Goal: Information Seeking & Learning: Learn about a topic

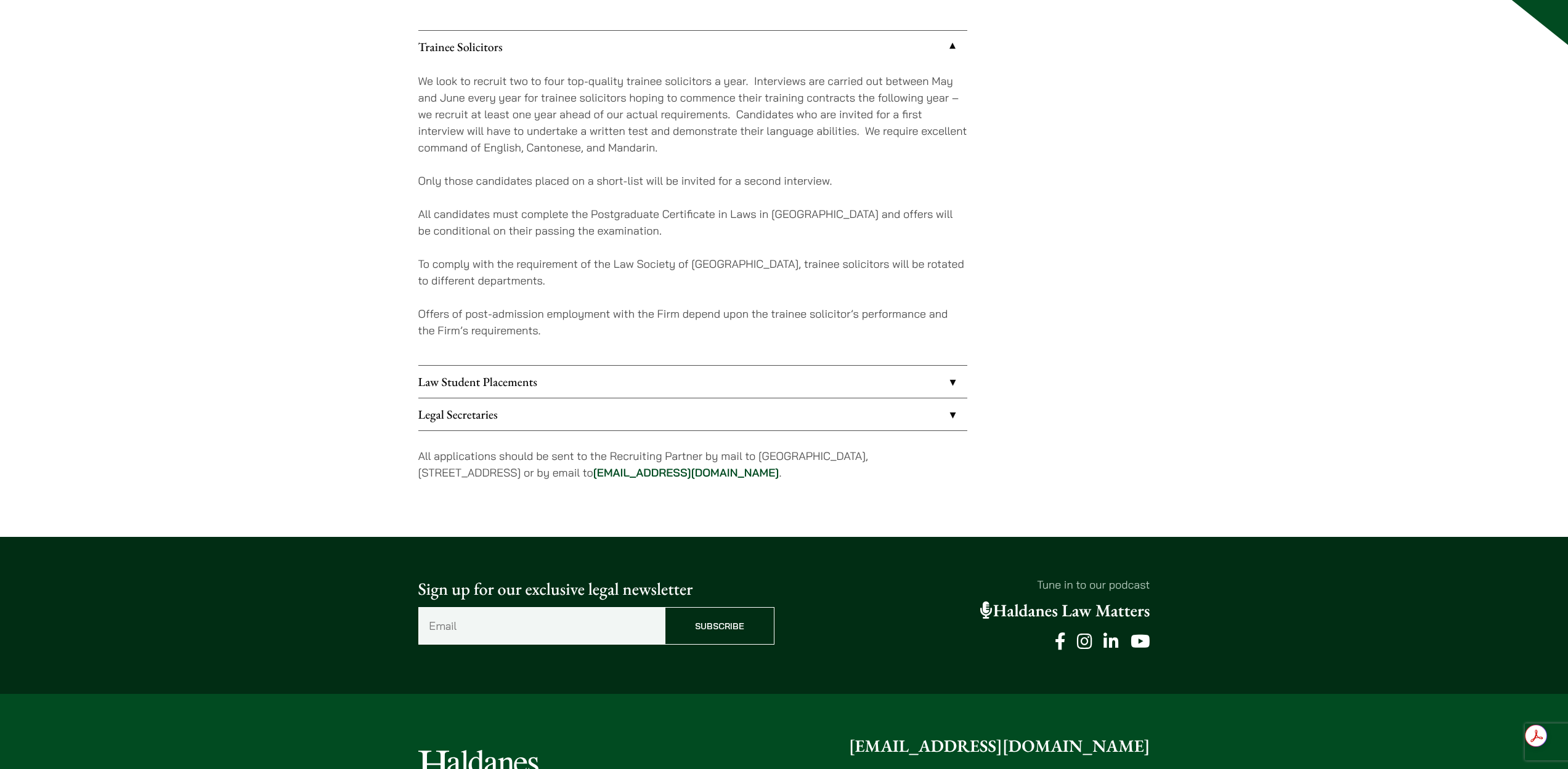
scroll to position [370, 0]
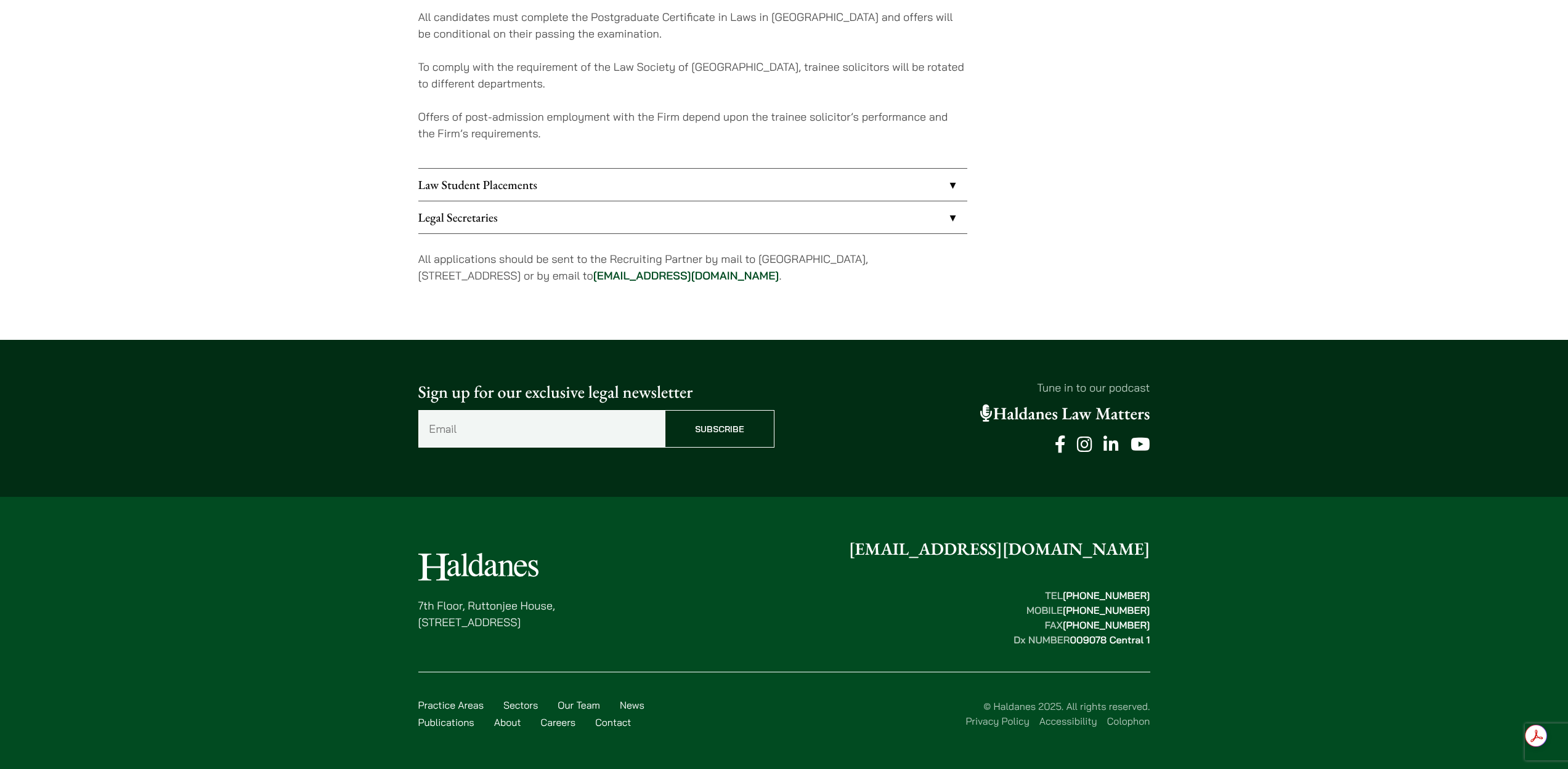
click at [1056, 416] on link "Haldanes Law Matters" at bounding box center [1065, 414] width 170 height 22
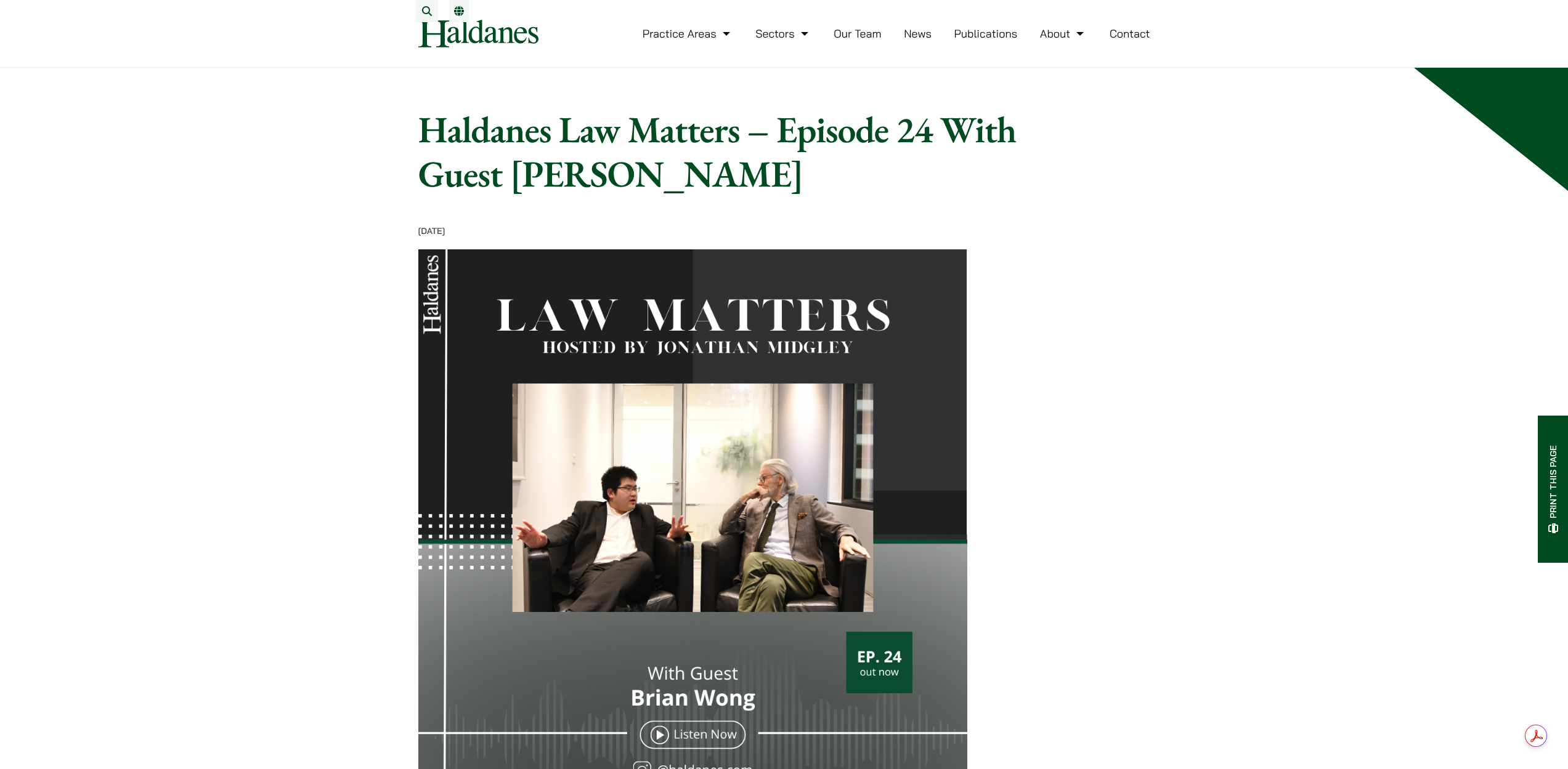
scroll to position [424, 0]
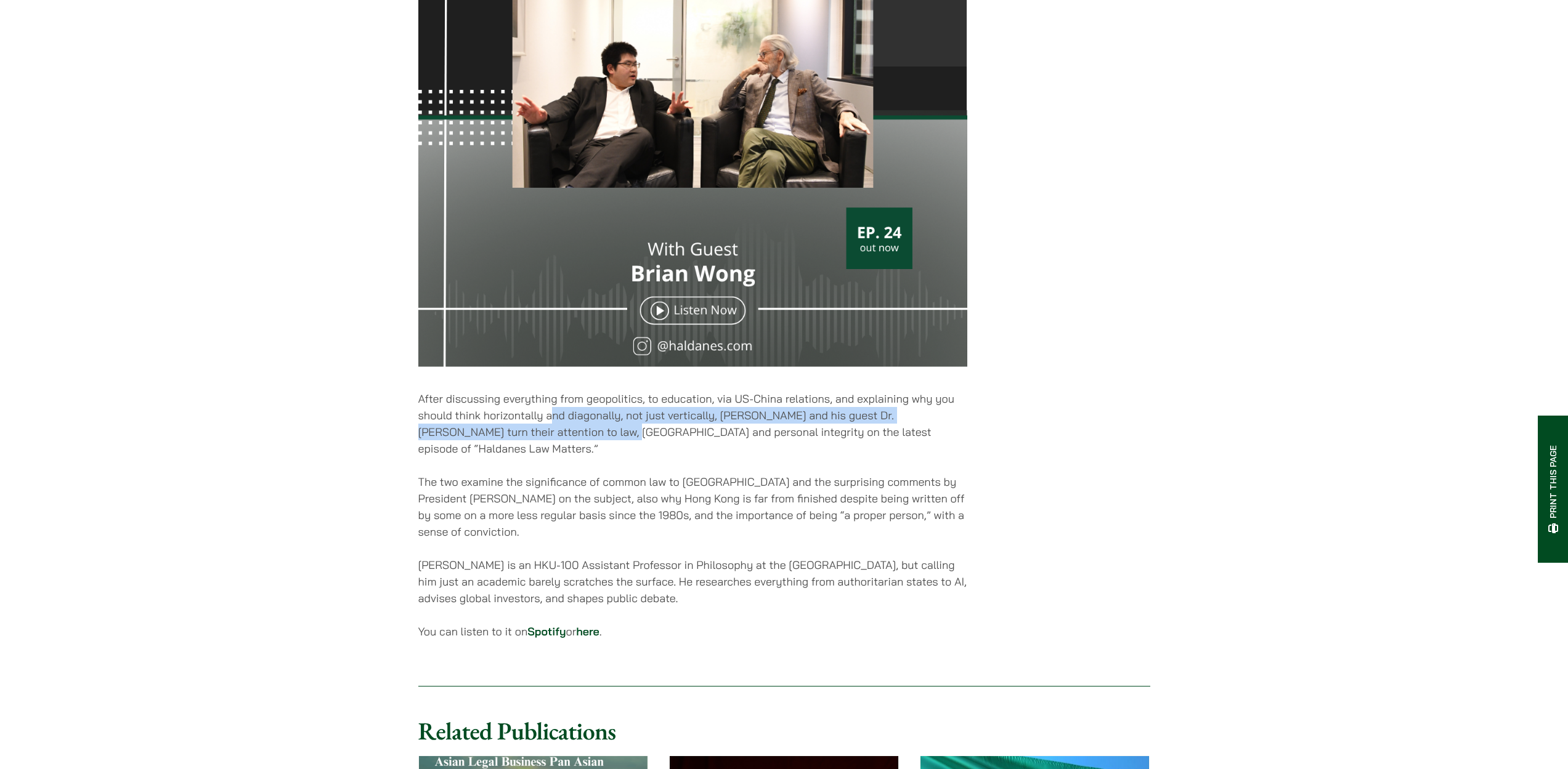
click at [552, 434] on p "After discussing everything from geopolitics, to education, via US-China relati…" at bounding box center [692, 423] width 549 height 66
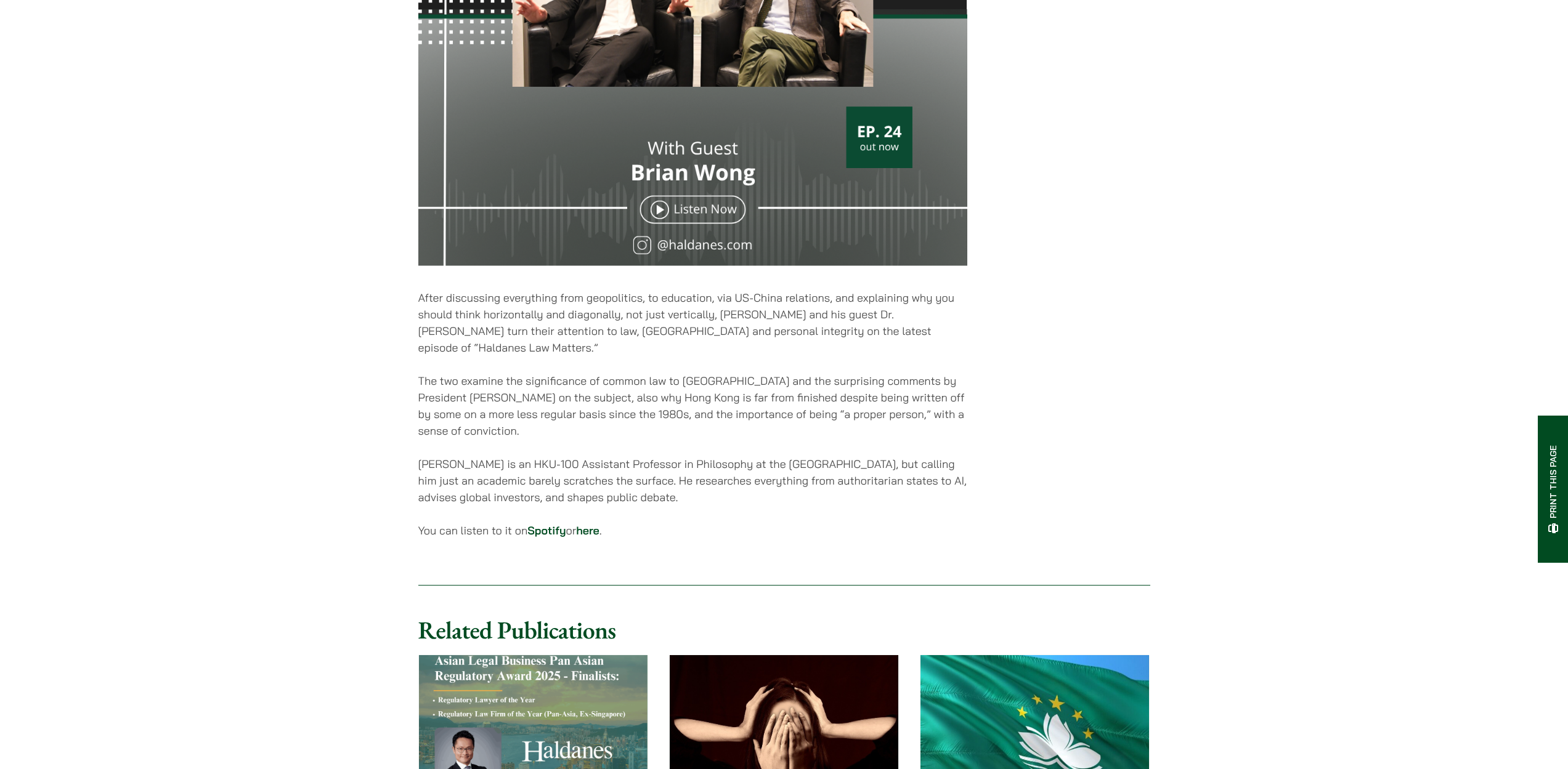
scroll to position [532, 0]
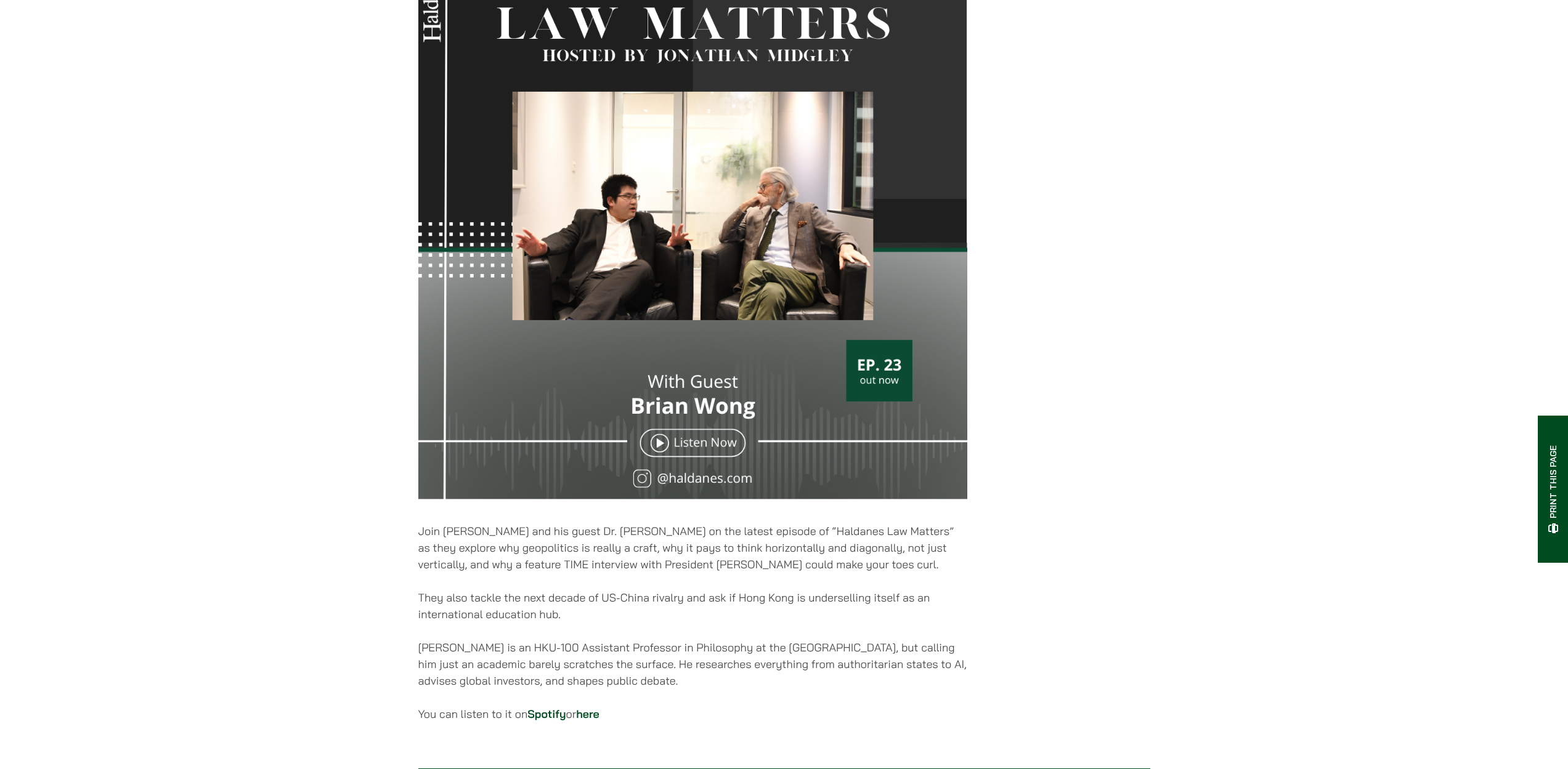
scroll to position [610, 0]
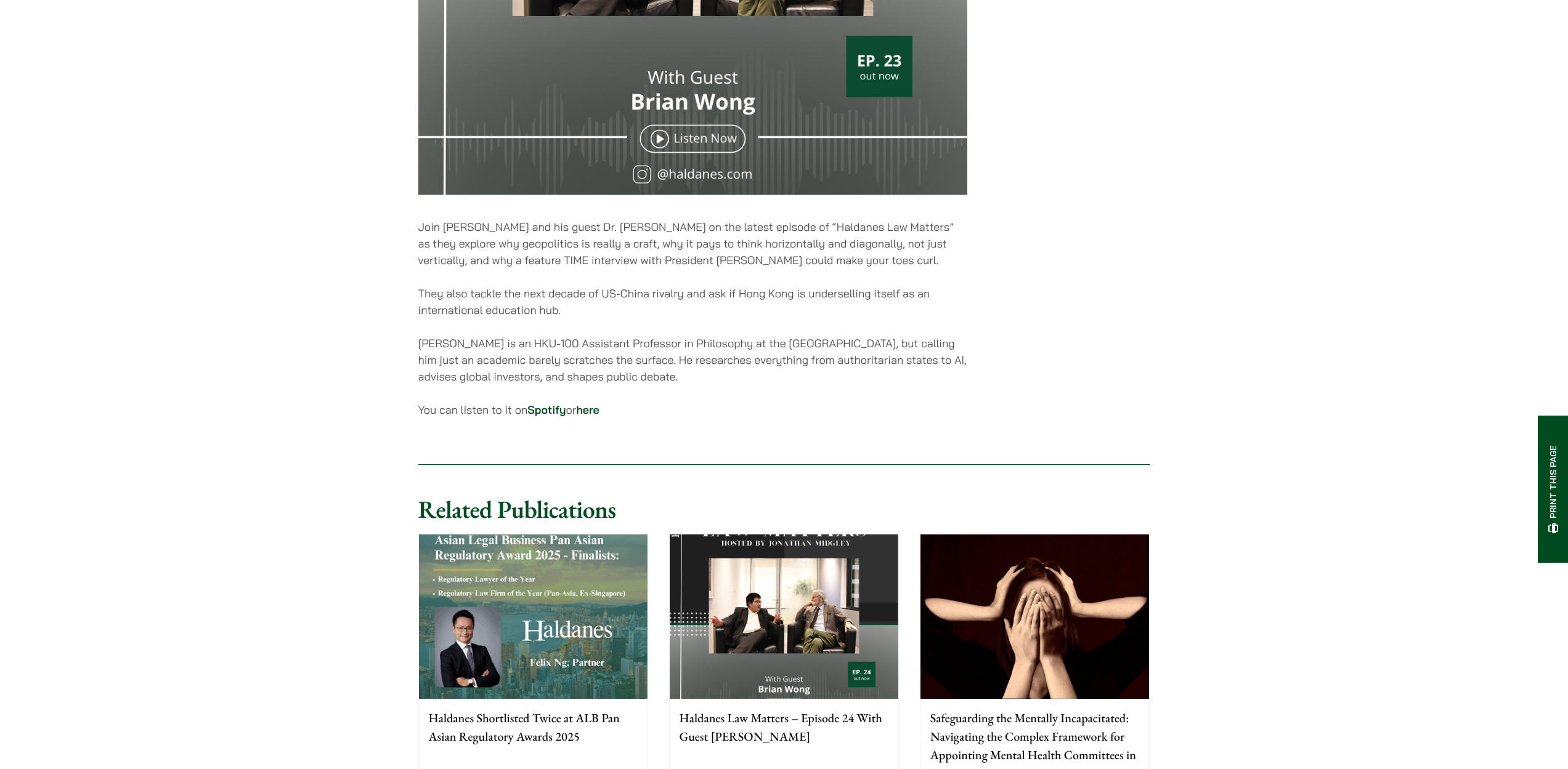
scroll to position [593, 0]
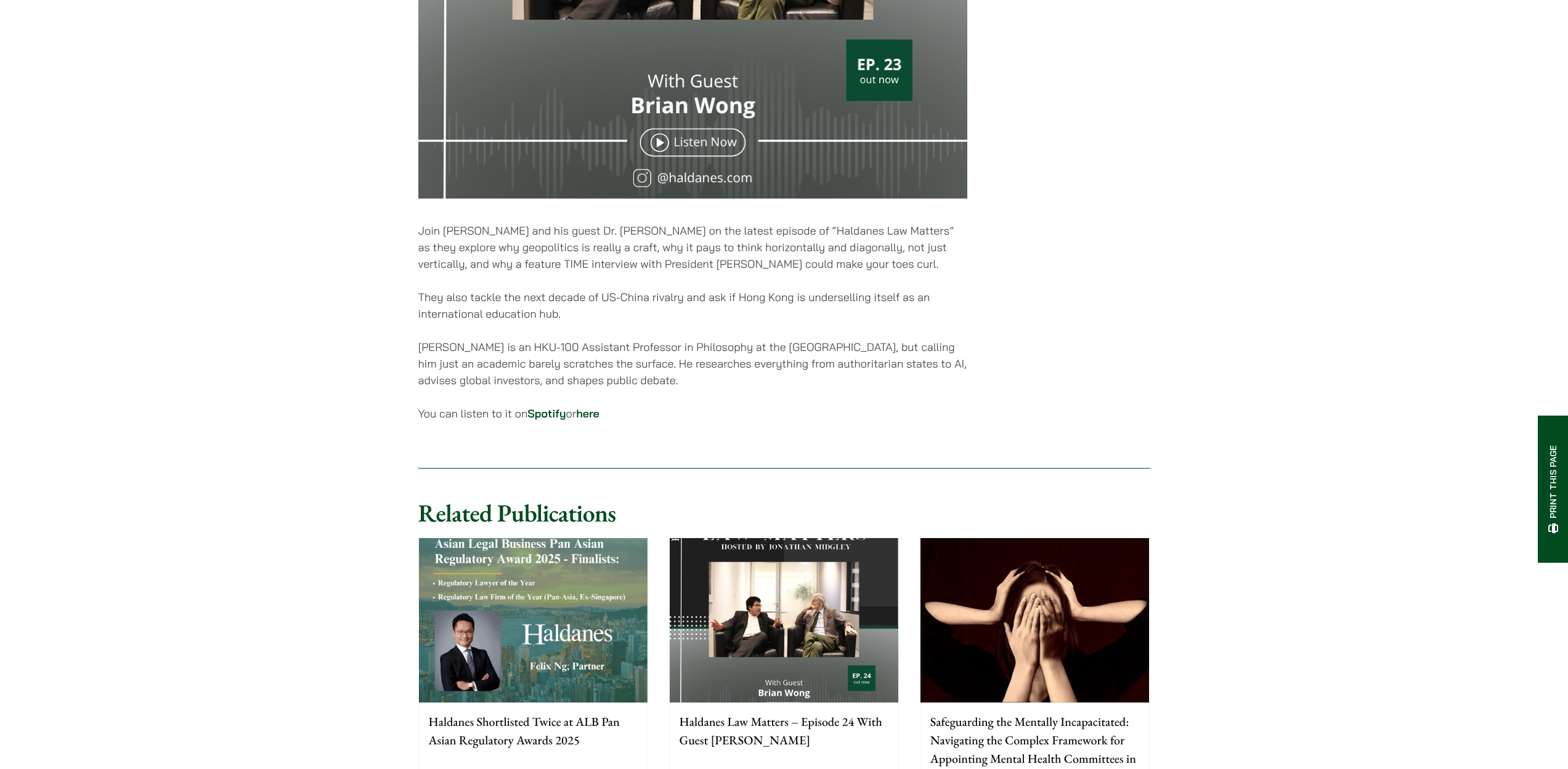
click at [587, 421] on link "here" at bounding box center [588, 413] width 24 height 14
